Goal: Download file/media

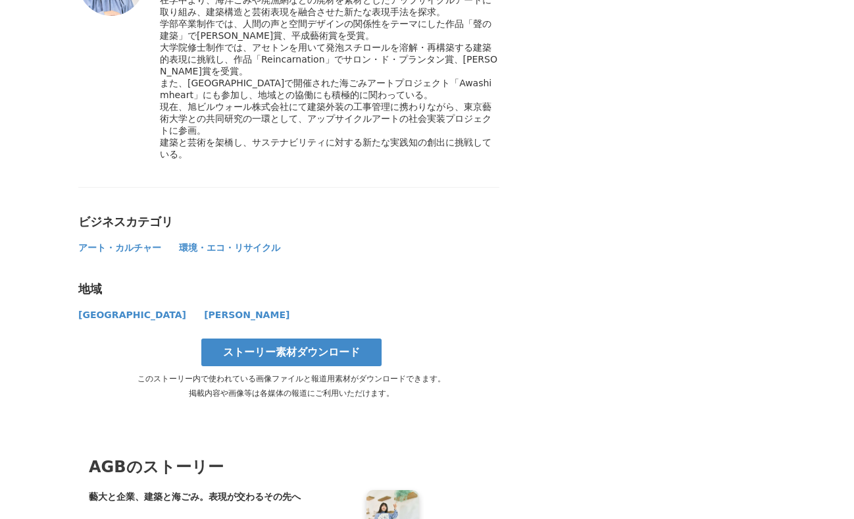
scroll to position [5699, 0]
click at [304, 338] on link "ストーリー素材ダウンロード" at bounding box center [291, 352] width 180 height 28
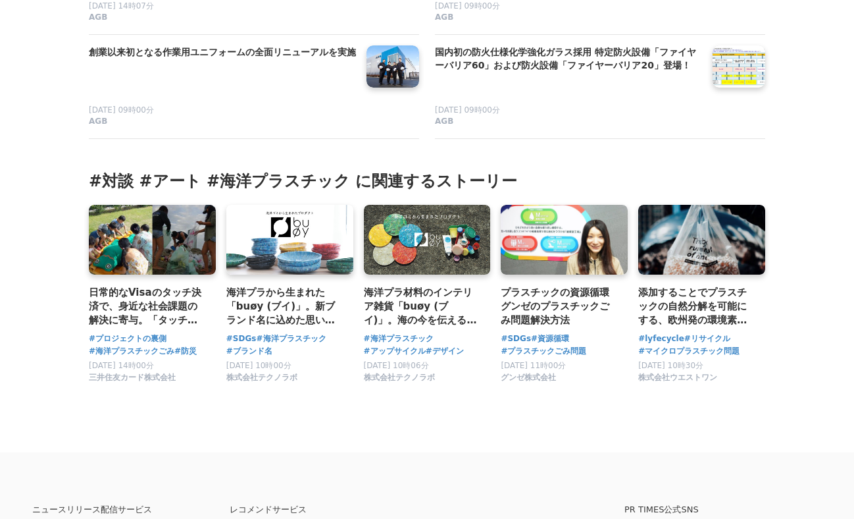
scroll to position [6403, 0]
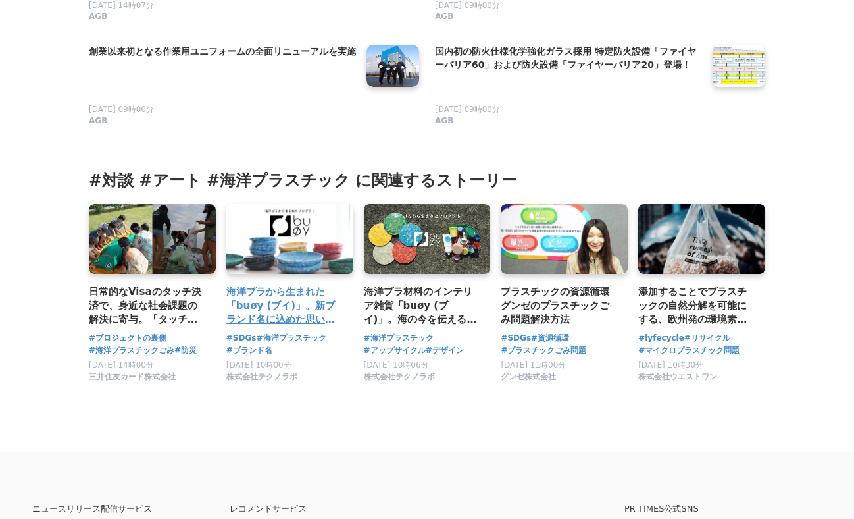
click at [267, 224] on link at bounding box center [289, 239] width 133 height 73
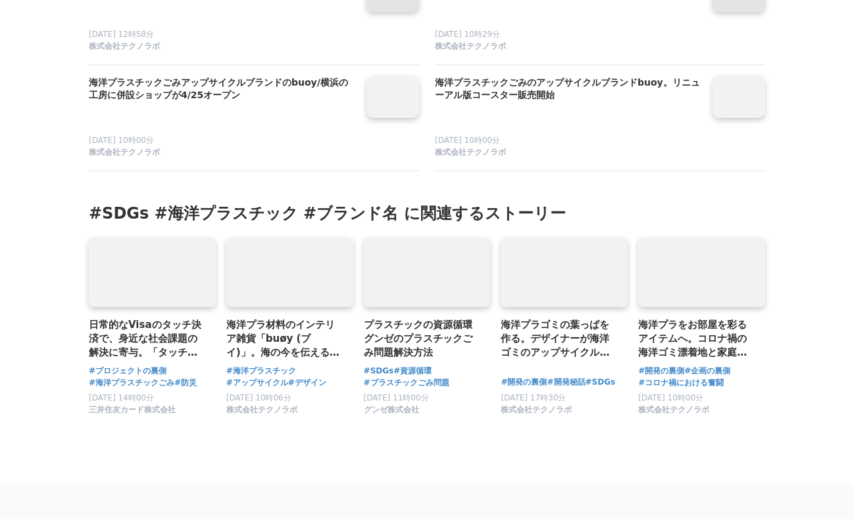
scroll to position [4112, 0]
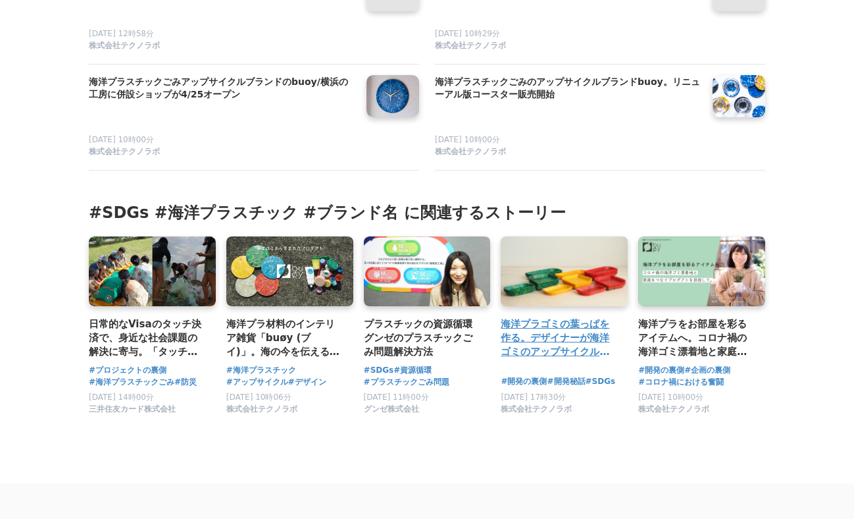
click at [515, 247] on link at bounding box center [564, 270] width 133 height 73
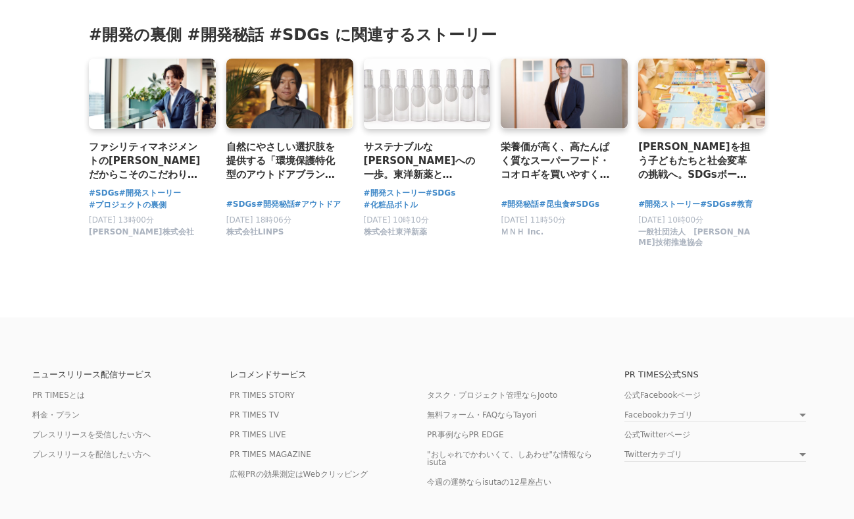
scroll to position [6689, 0]
